Goal: Book appointment/travel/reservation

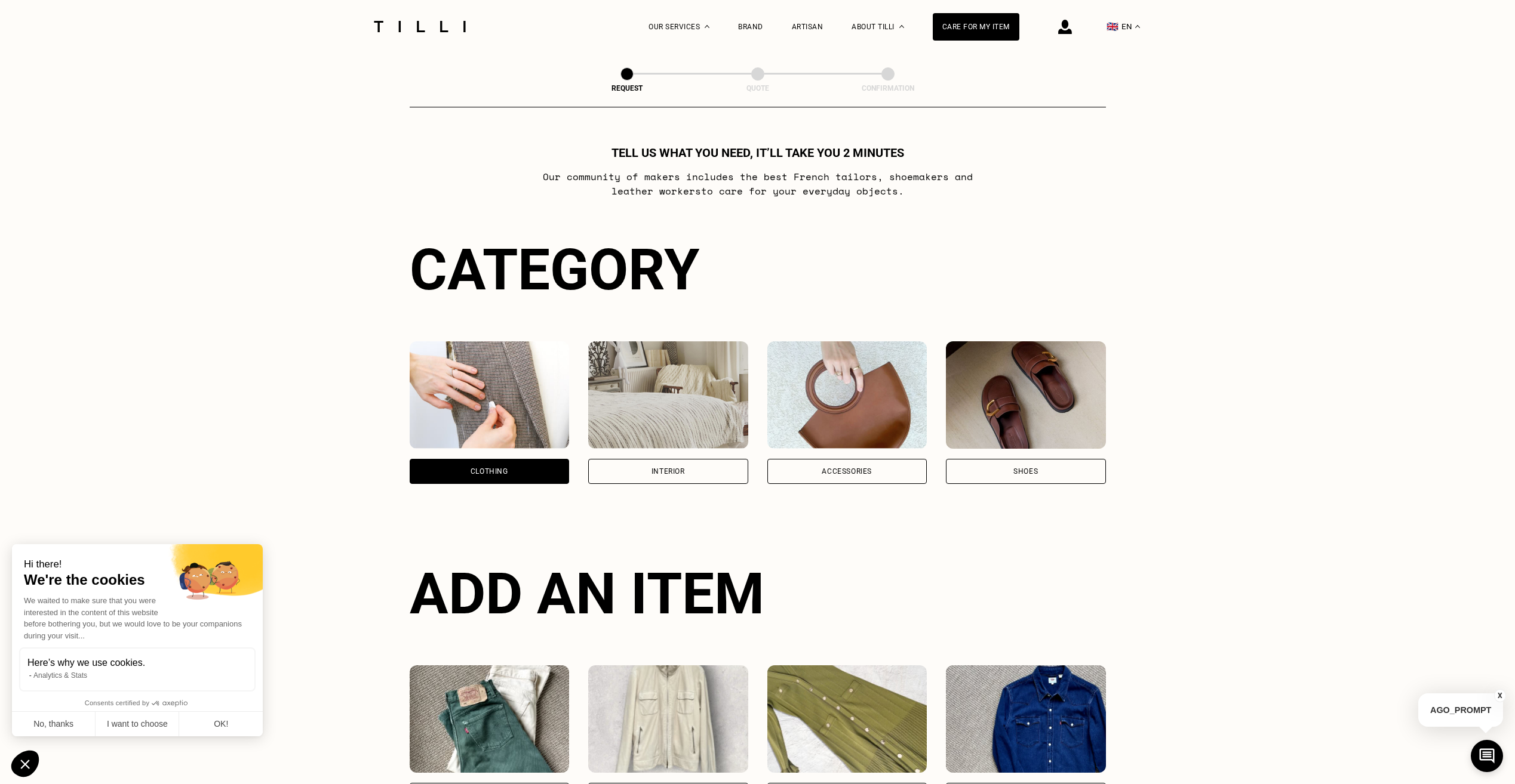
scroll to position [390, 0]
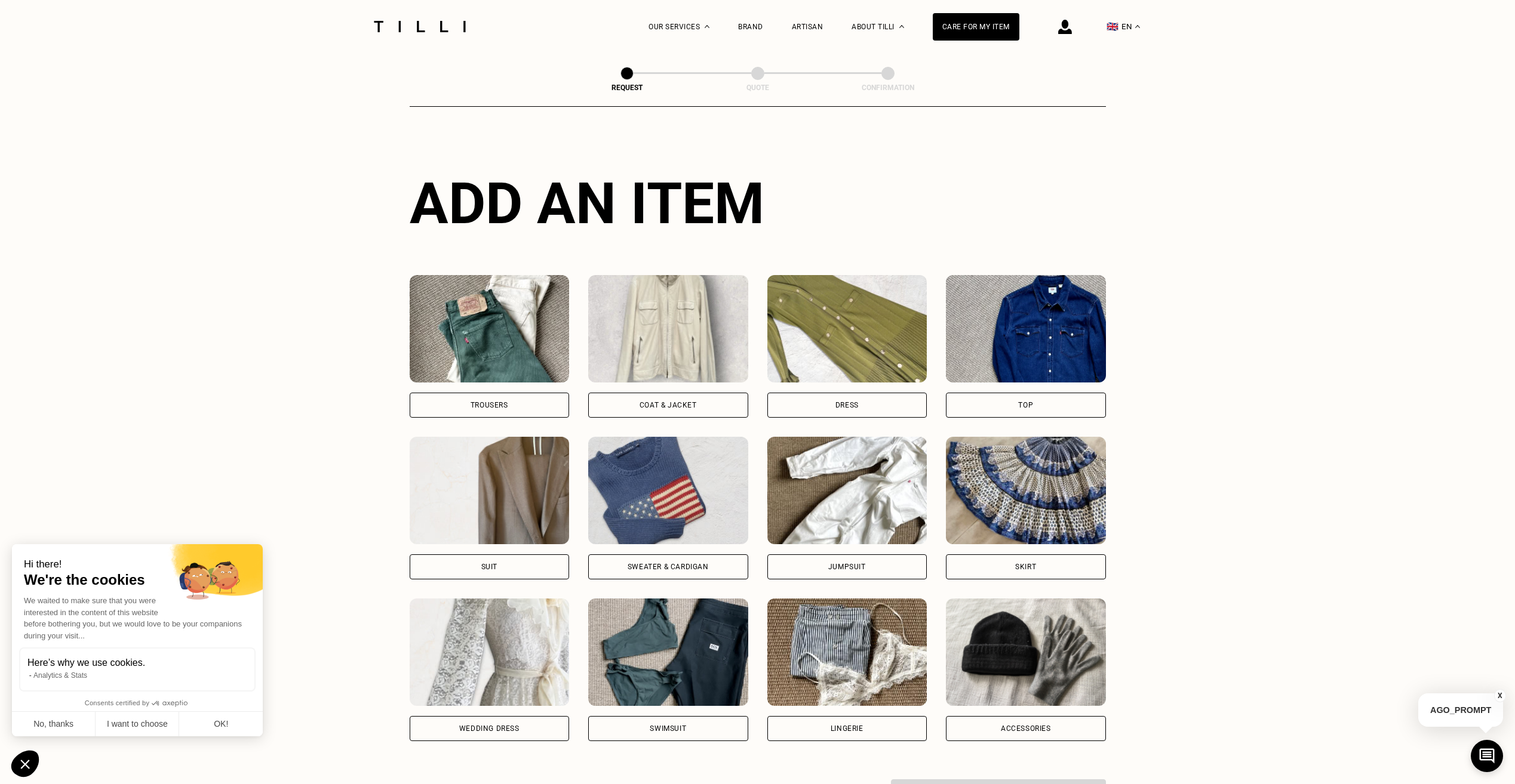
click at [517, 410] on div "Trousers" at bounding box center [490, 405] width 160 height 25
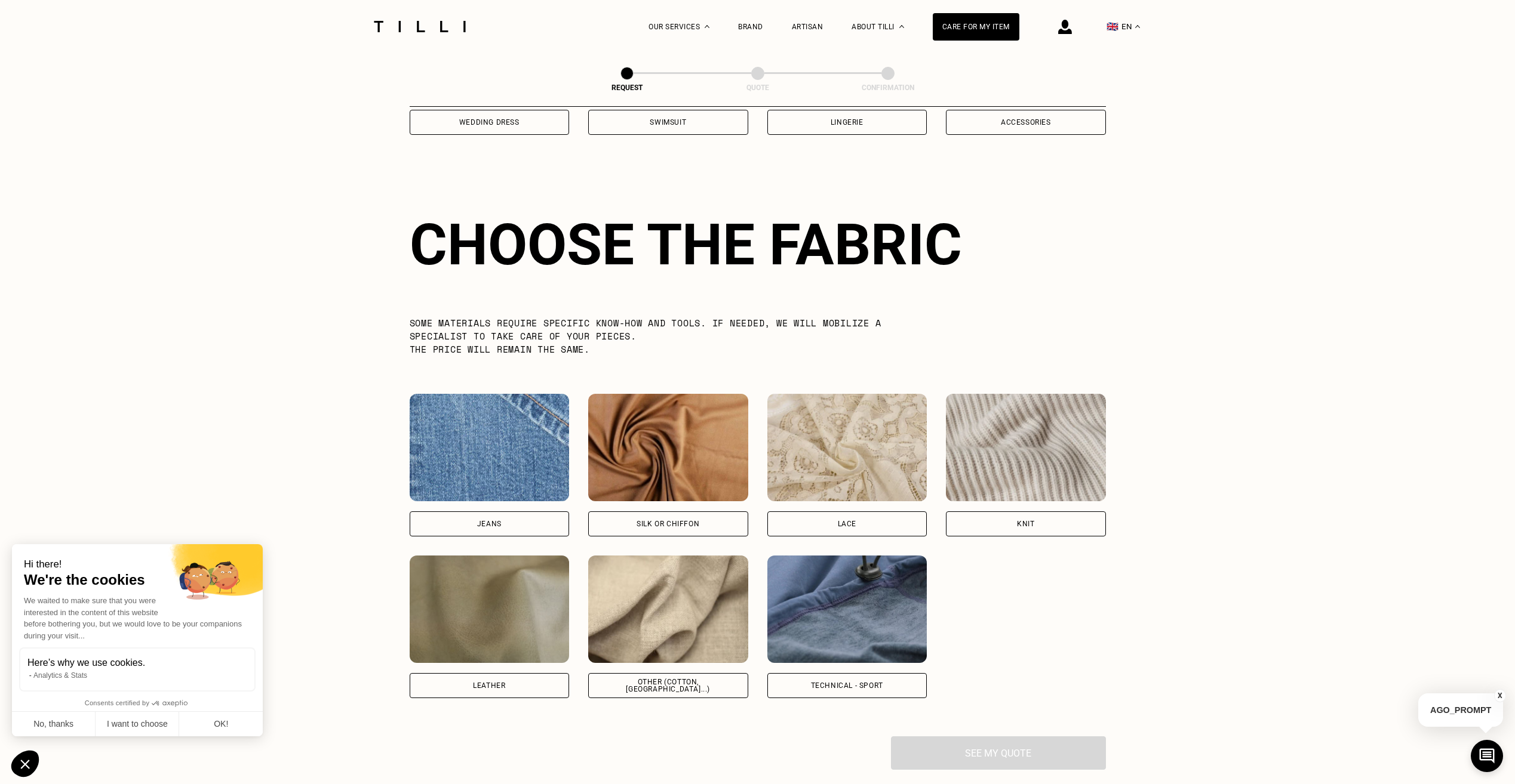
scroll to position [1040, 0]
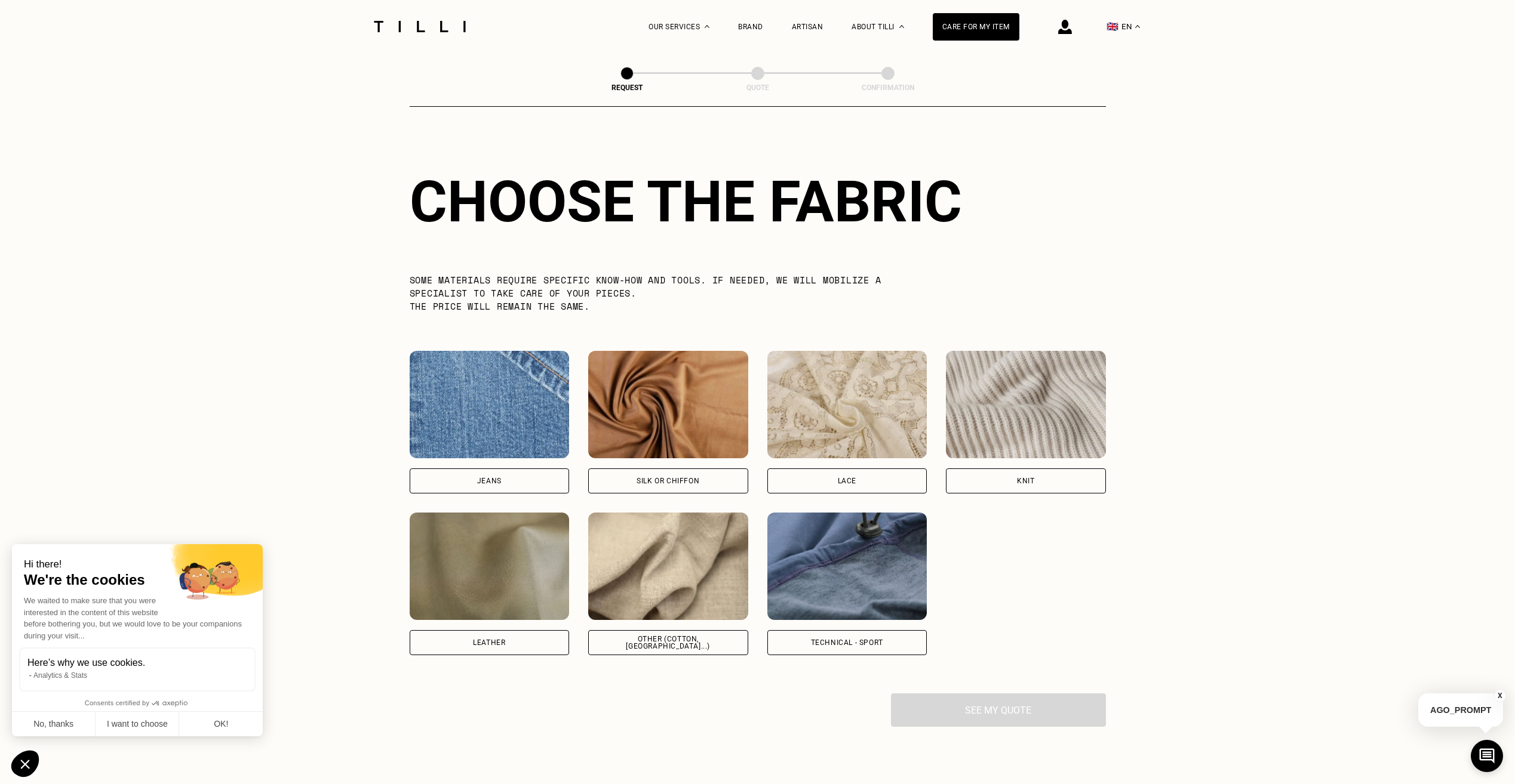
click at [517, 410] on img at bounding box center [490, 405] width 160 height 108
select select "FR"
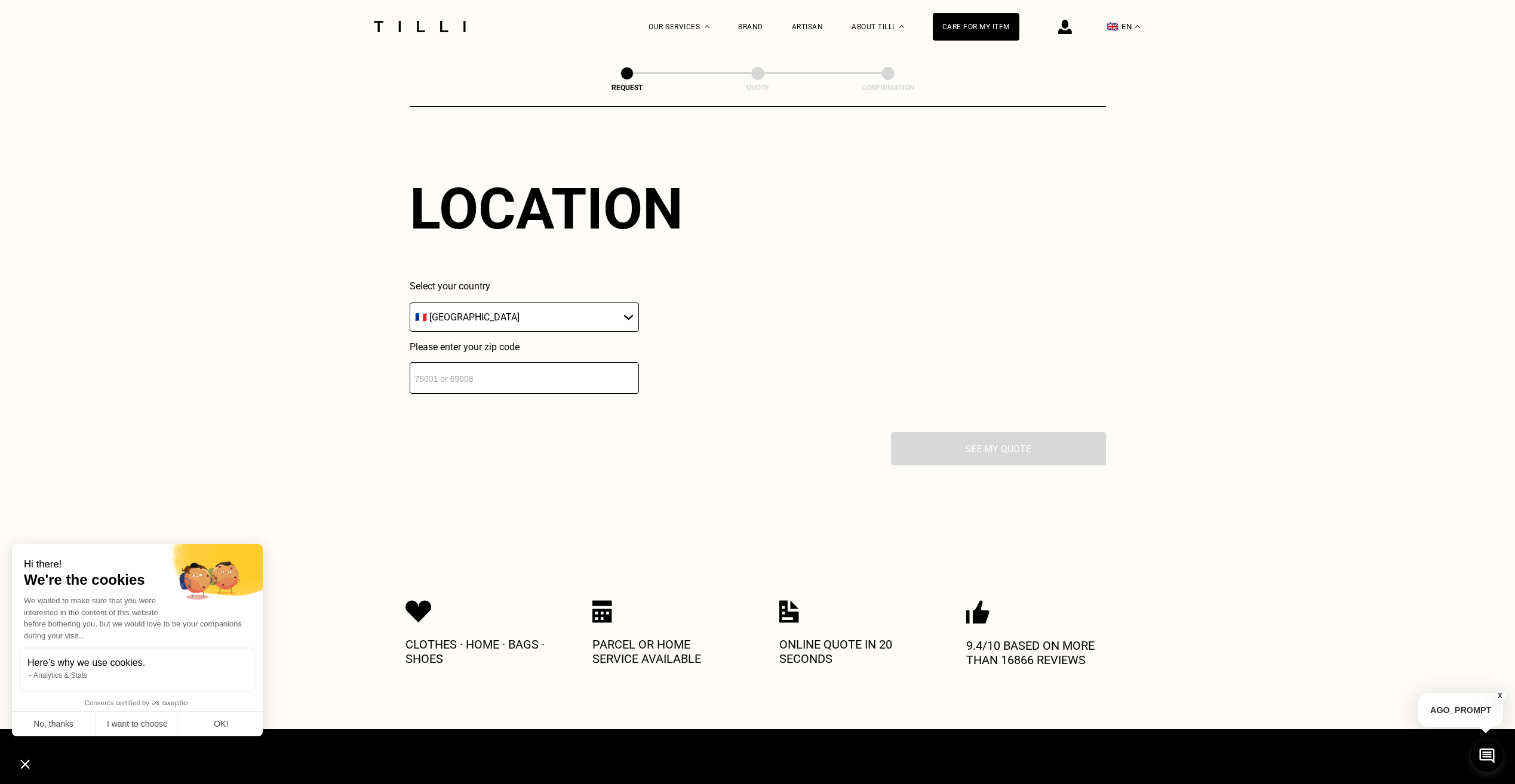
scroll to position [1605, 0]
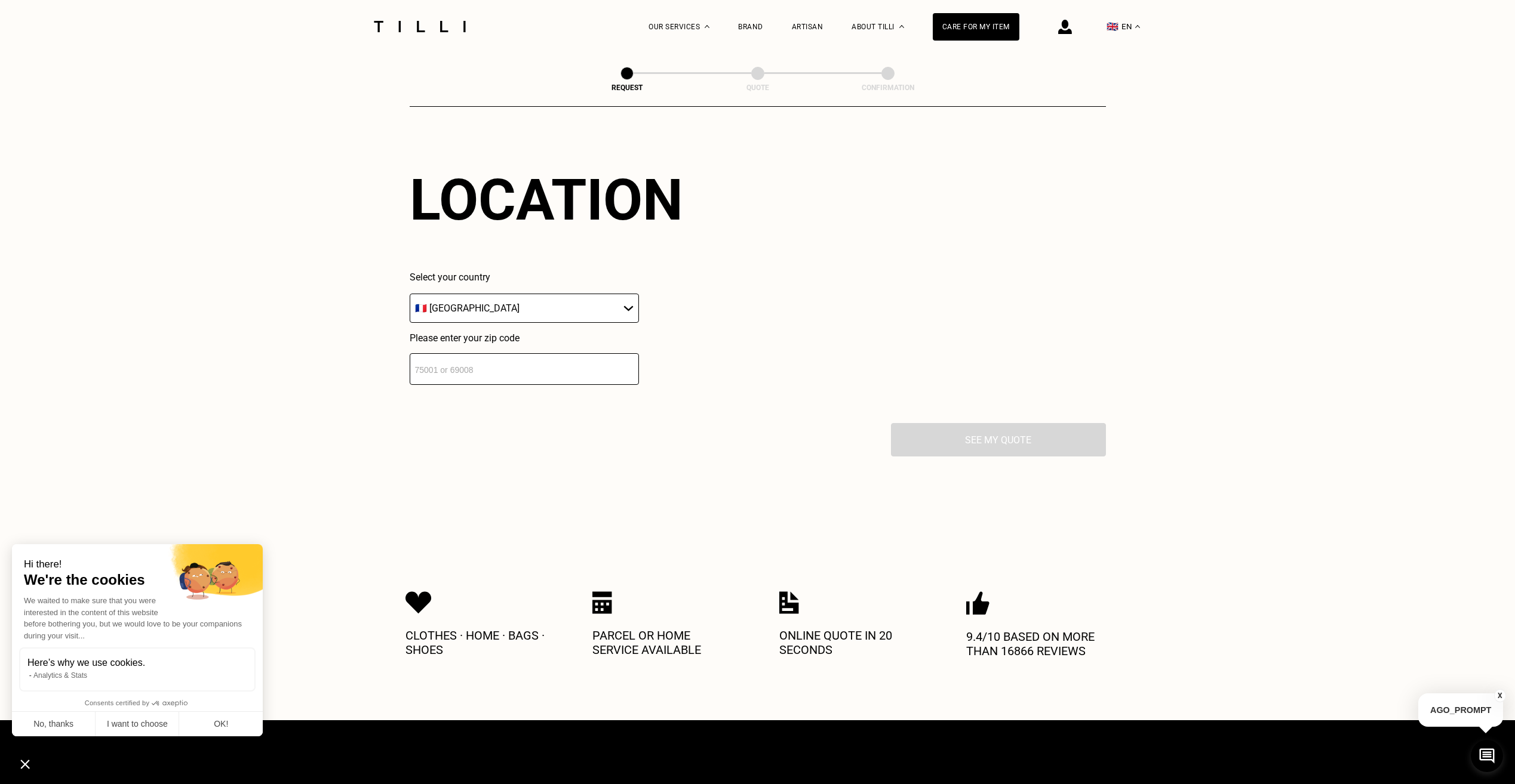
click at [527, 323] on select "🇦🇹 [GEOGRAPHIC_DATA] 🇧🇪 [GEOGRAPHIC_DATA] 🇧🇬 [GEOGRAPHIC_DATA] 🇭🇷 [GEOGRAPHIC_D…" at bounding box center [525, 308] width 229 height 30
drag, startPoint x: 527, startPoint y: 323, endPoint x: 524, endPoint y: 365, distance: 42.1
click at [527, 323] on select "🇦🇹 [GEOGRAPHIC_DATA] 🇧🇪 [GEOGRAPHIC_DATA] 🇧🇬 [GEOGRAPHIC_DATA] 🇭🇷 [GEOGRAPHIC_D…" at bounding box center [525, 308] width 229 height 30
click at [522, 379] on input "number" at bounding box center [525, 370] width 229 height 32
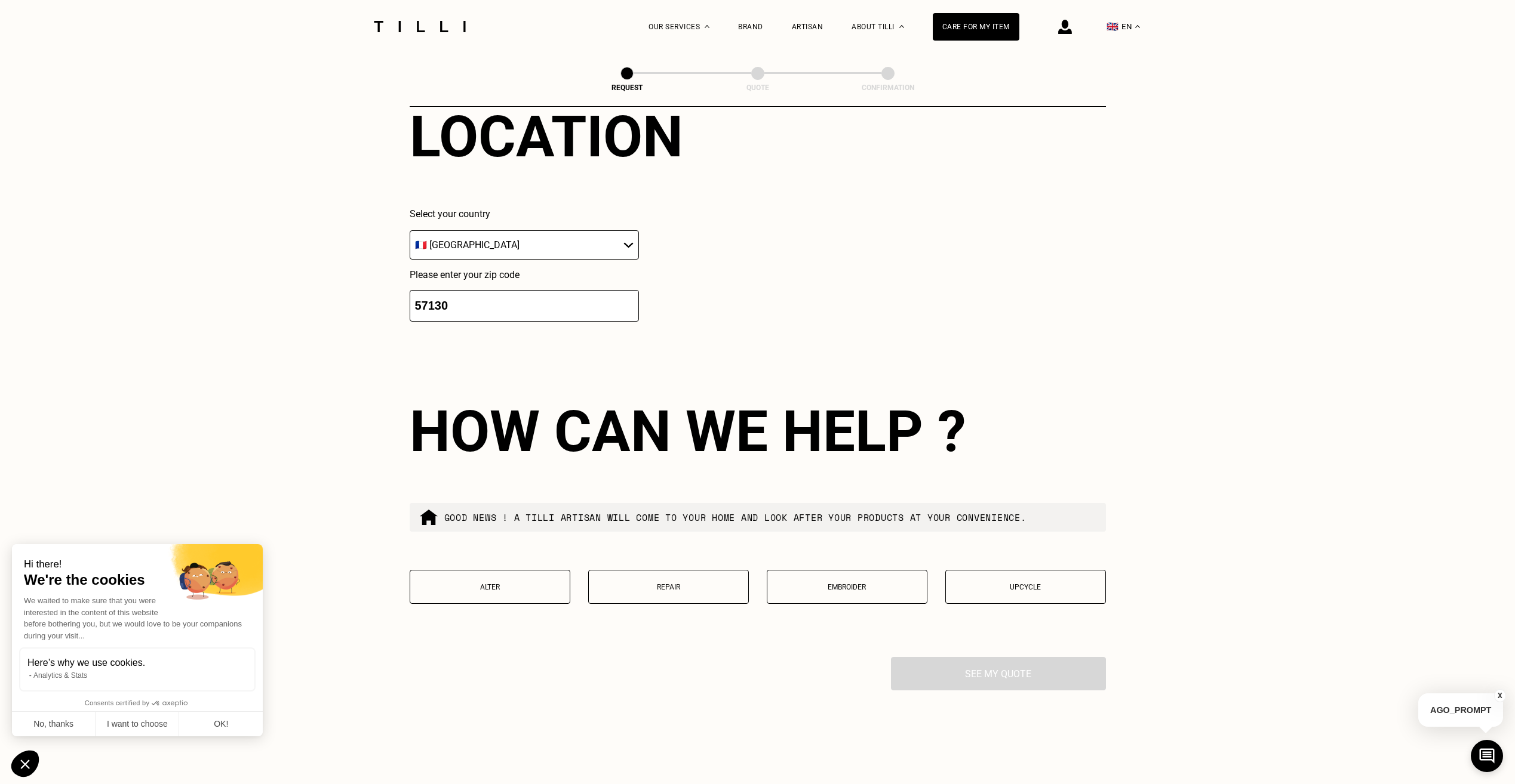
scroll to position [1663, 0]
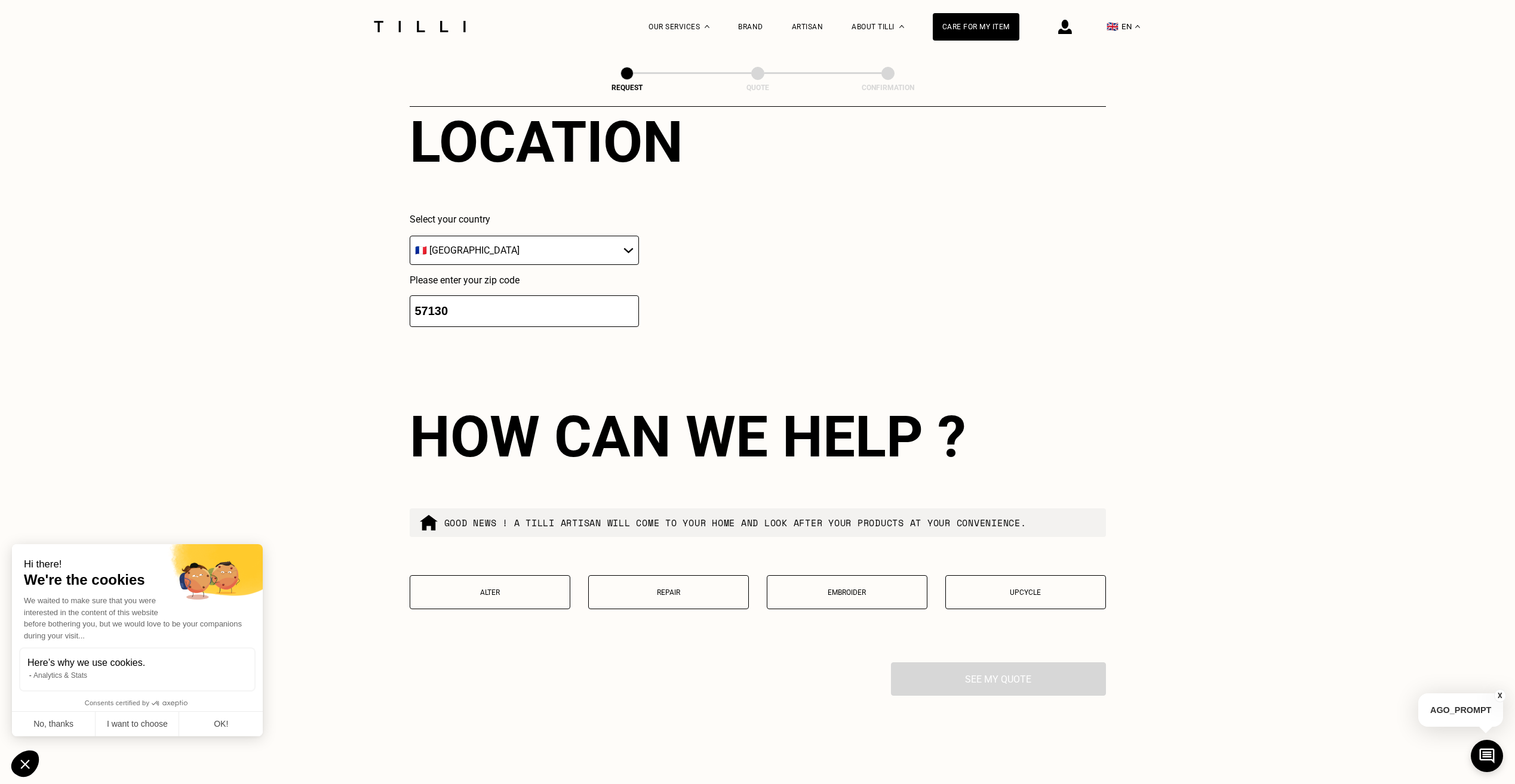
click at [474, 326] on input "57130" at bounding box center [525, 311] width 229 height 32
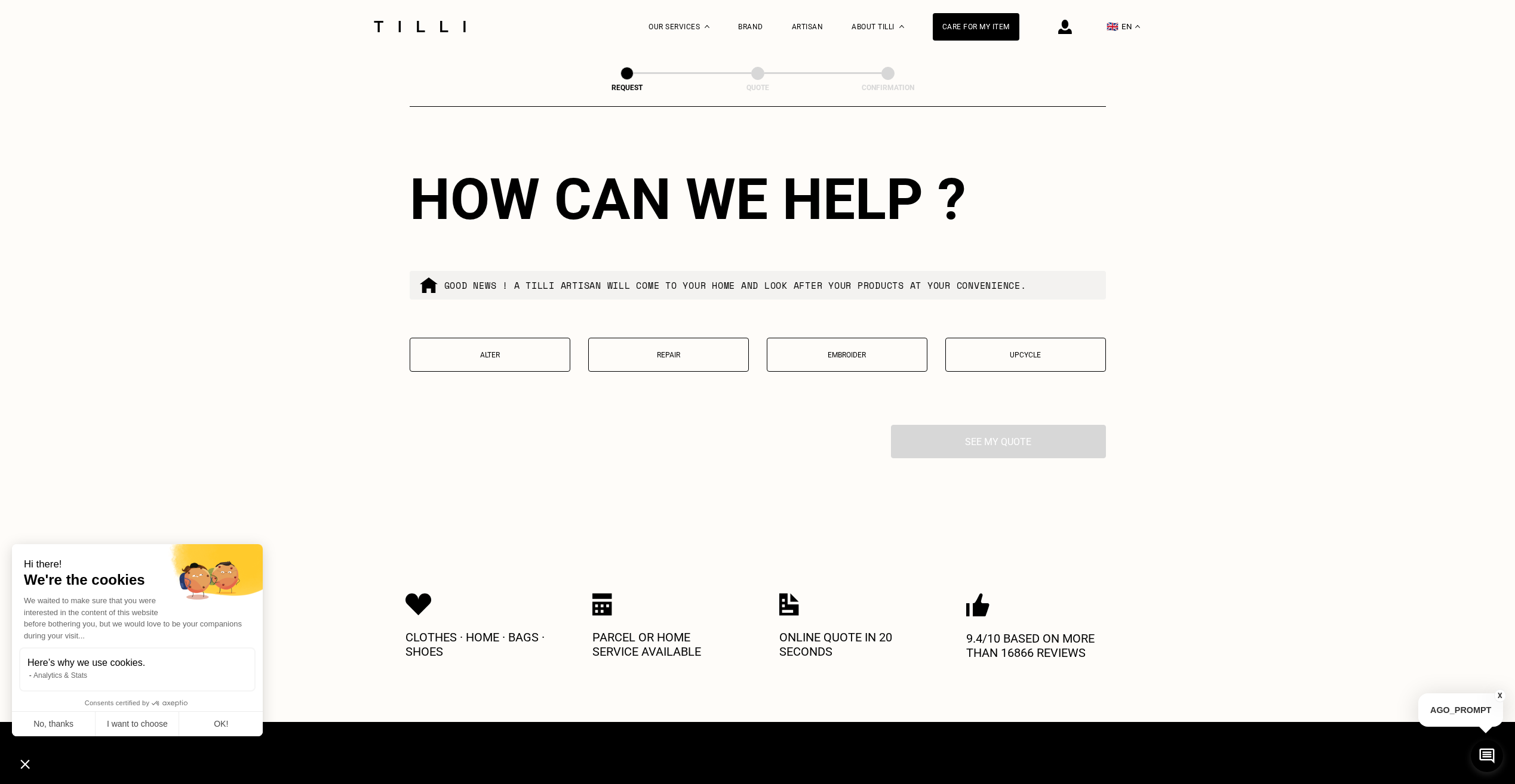
scroll to position [1902, 0]
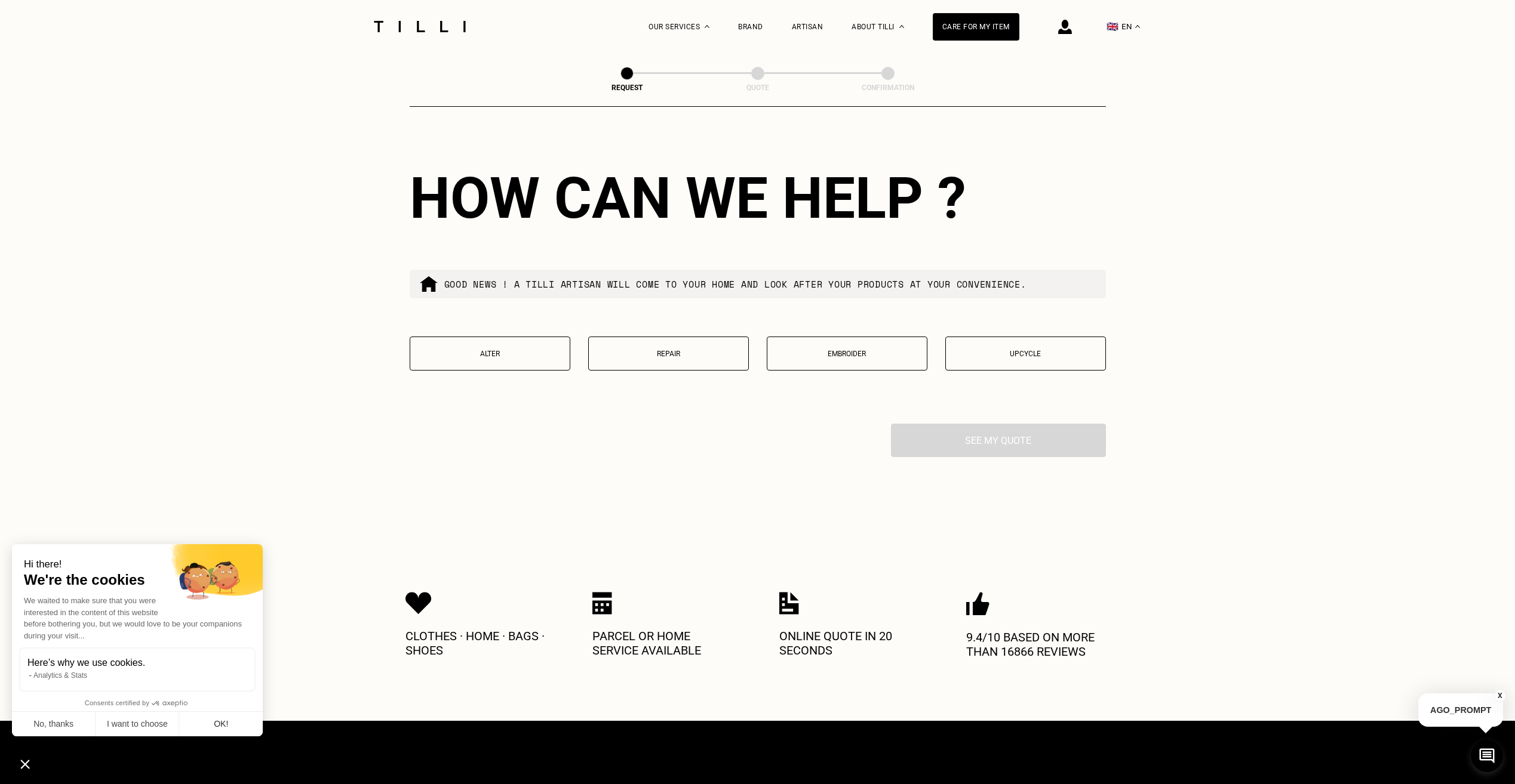
type input "57000"
click at [229, 715] on button "OK!" at bounding box center [221, 724] width 84 height 25
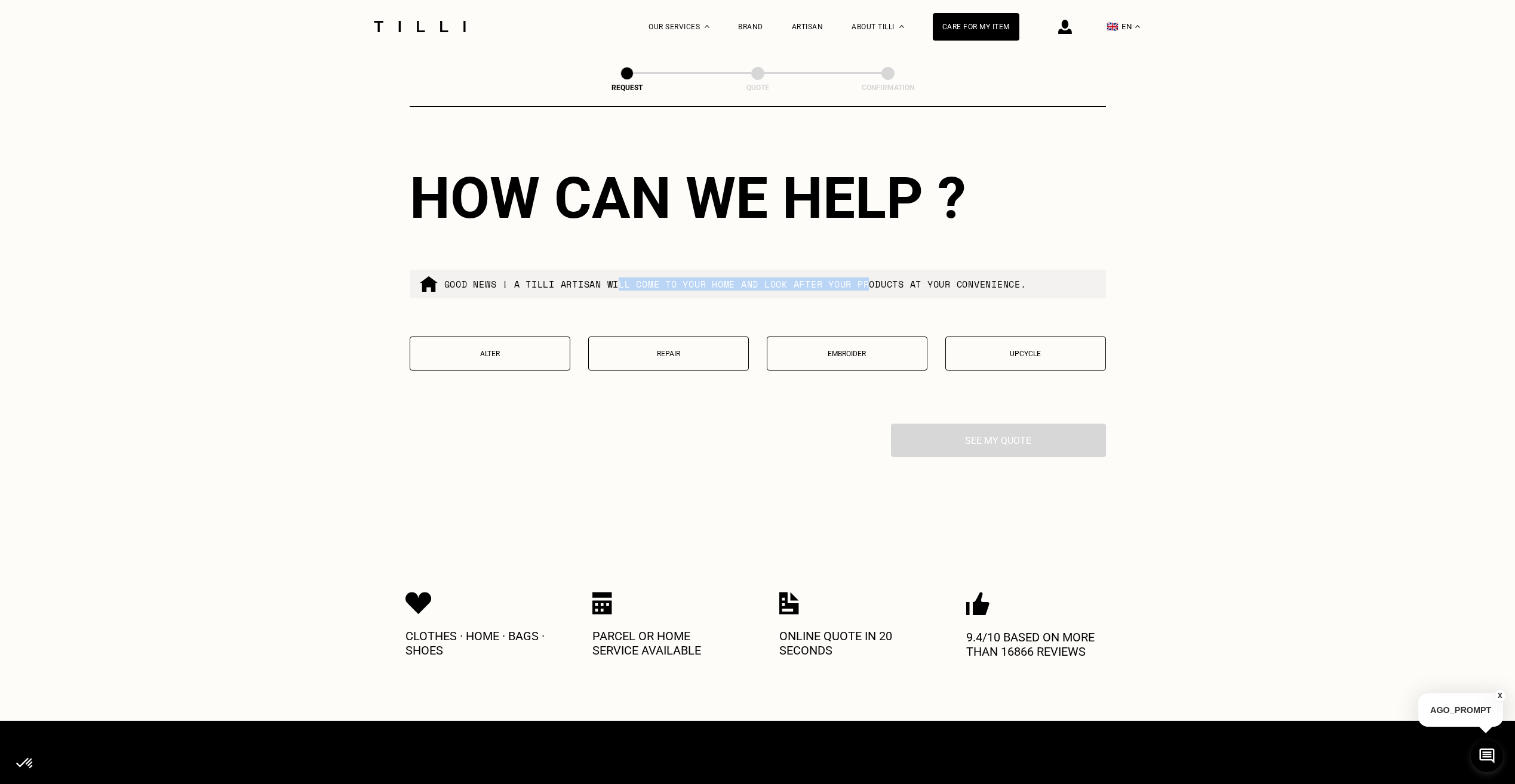
drag, startPoint x: 620, startPoint y: 298, endPoint x: 900, endPoint y: 291, distance: 280.1
click at [894, 291] on p "Good news ! A tilli artisan will come to your home and look after your products…" at bounding box center [735, 284] width 582 height 13
click at [907, 291] on p "Good news ! A tilli artisan will come to your home and look after your products…" at bounding box center [735, 284] width 582 height 13
click at [706, 358] on p "Repair" at bounding box center [668, 354] width 147 height 8
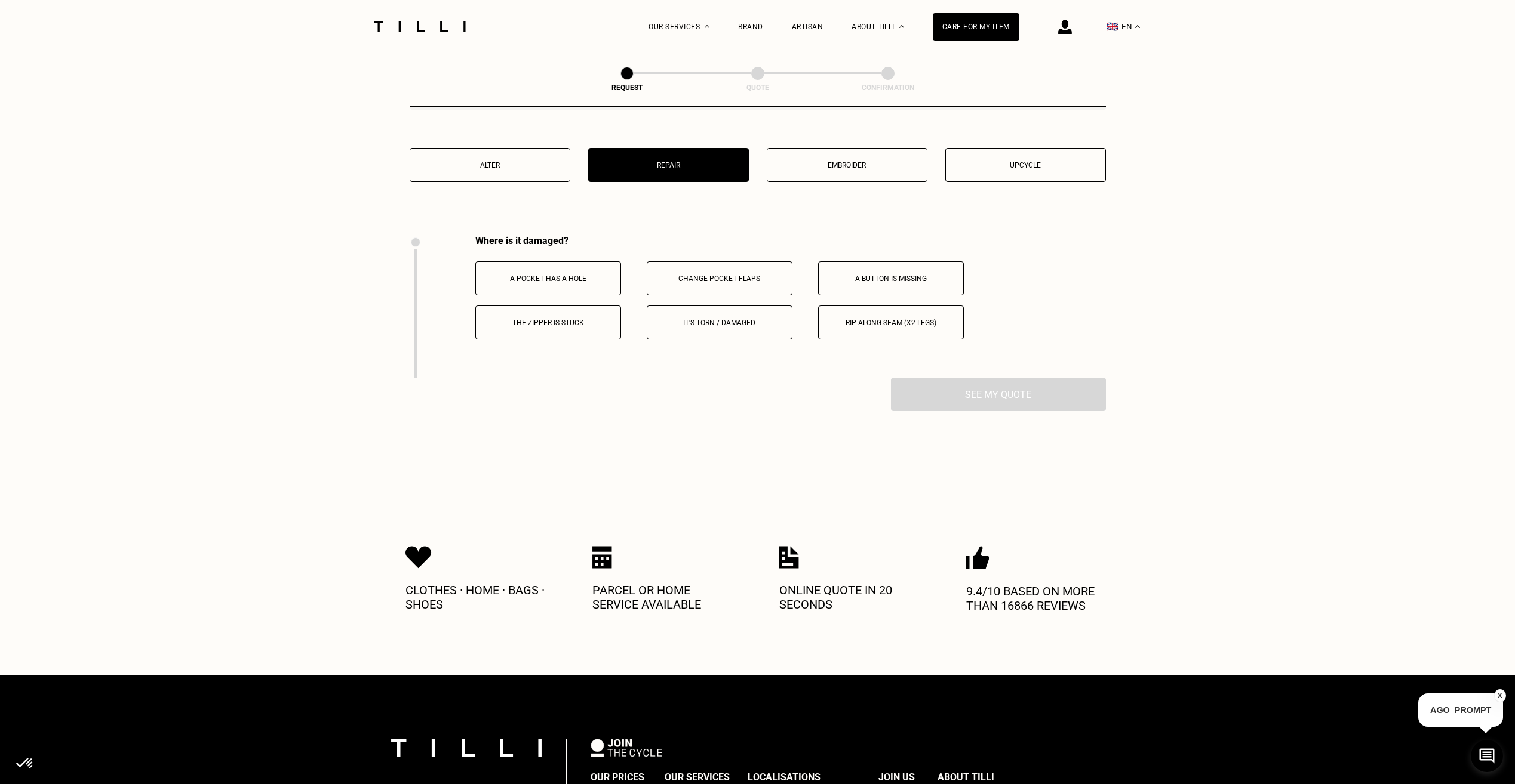
scroll to position [2081, 0]
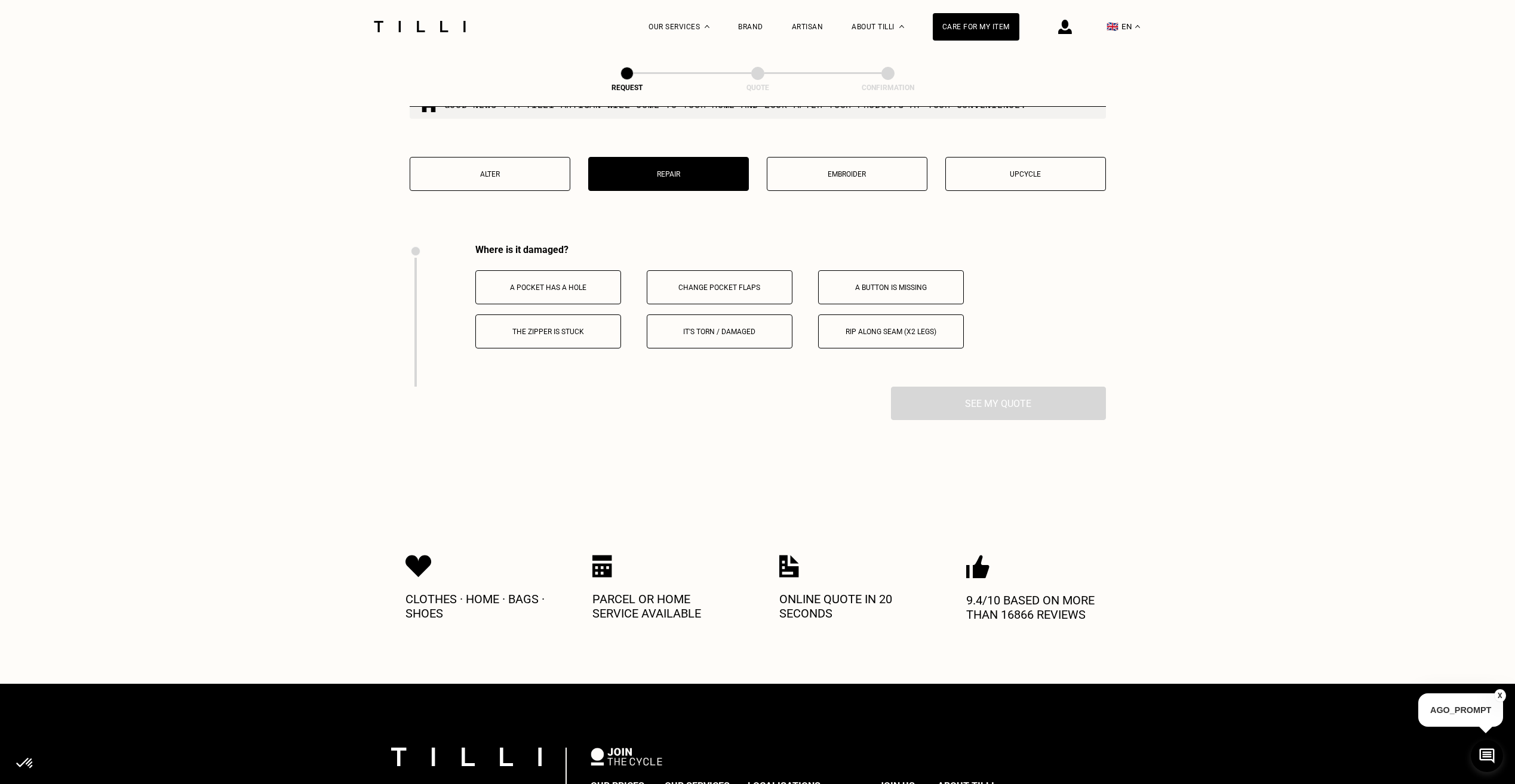
click at [507, 178] on p "Alter" at bounding box center [490, 174] width 147 height 8
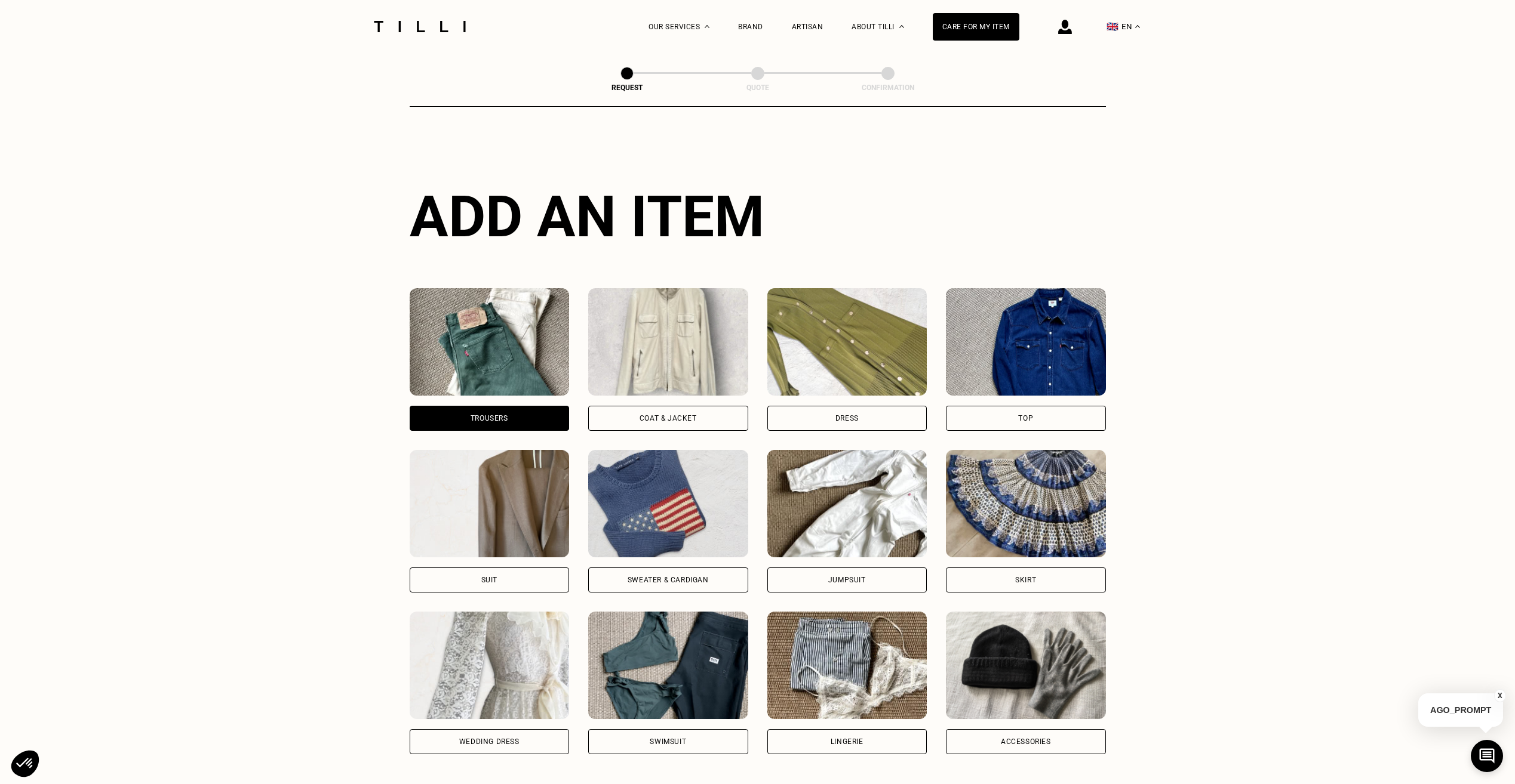
scroll to position [0, 0]
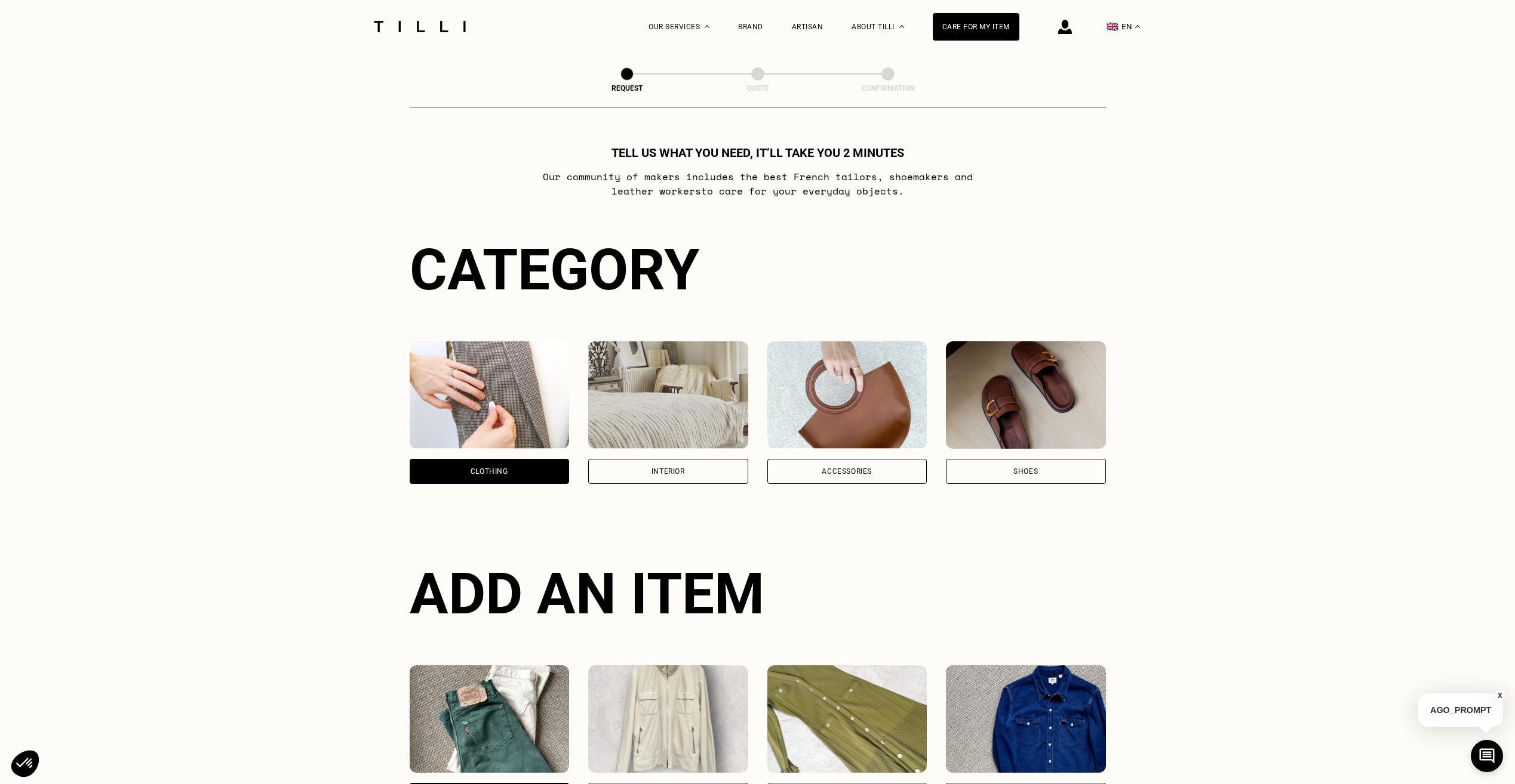
click at [1138, 24] on button "🇬🇧 EN" at bounding box center [1124, 27] width 46 height 53
click at [1132, 69] on link "FR" at bounding box center [1132, 67] width 9 height 14
